Goal: Manage account settings

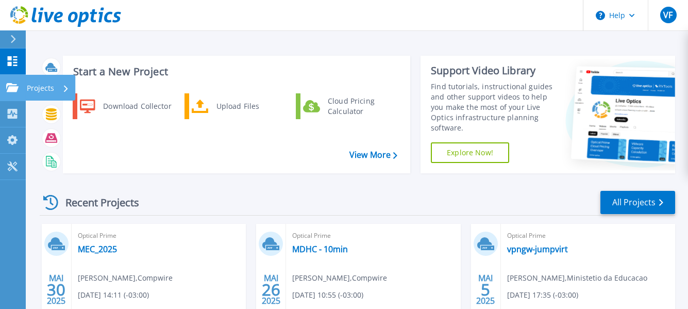
click at [20, 84] on link "Projects Projects" at bounding box center [13, 88] width 26 height 26
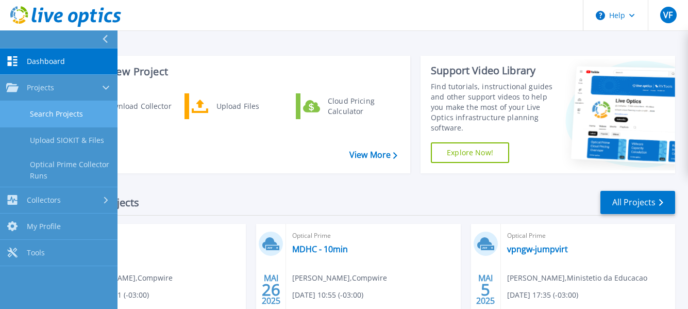
click at [40, 114] on link "Search Projects" at bounding box center [58, 114] width 117 height 26
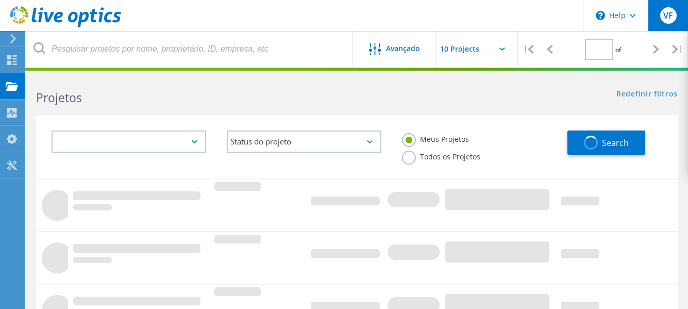
type input "1"
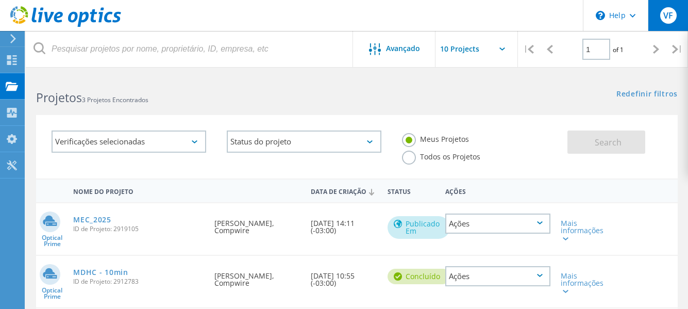
click at [674, 19] on div "VF" at bounding box center [668, 15] width 16 height 16
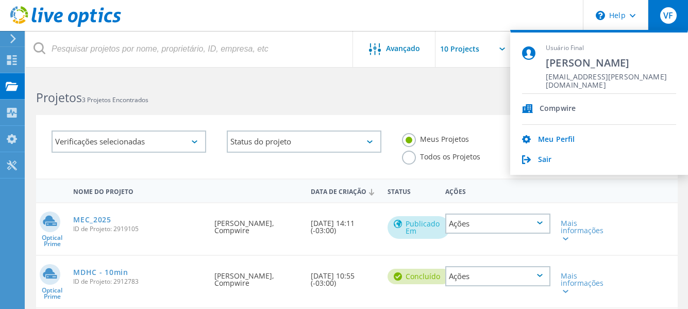
click at [558, 133] on div "Meu Perfil Sair" at bounding box center [599, 145] width 154 height 40
click at [559, 138] on link "Meu Perfil" at bounding box center [556, 140] width 37 height 10
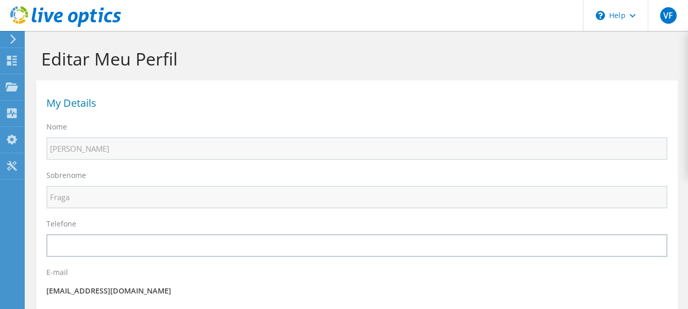
select select "30"
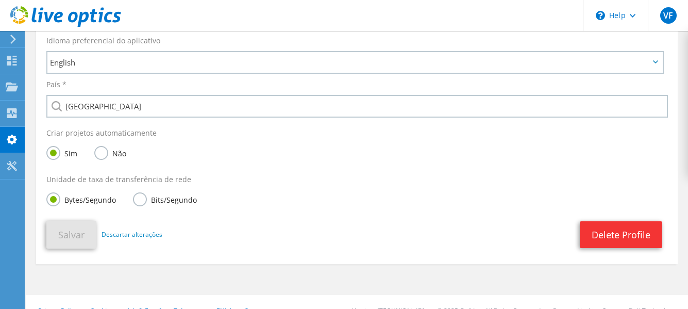
scroll to position [361, 0]
